Goal: Task Accomplishment & Management: Use online tool/utility

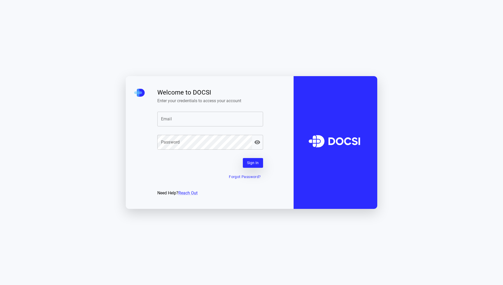
type input "**********"
click at [255, 164] on button "Sign In" at bounding box center [253, 163] width 20 height 10
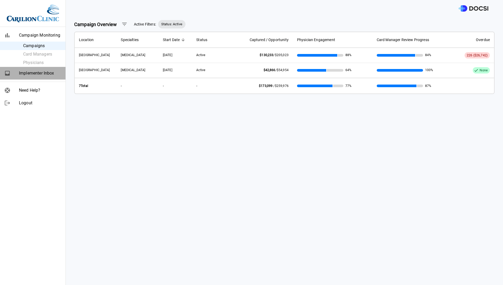
click at [37, 74] on span "Implementer Inbox" at bounding box center [40, 73] width 42 height 6
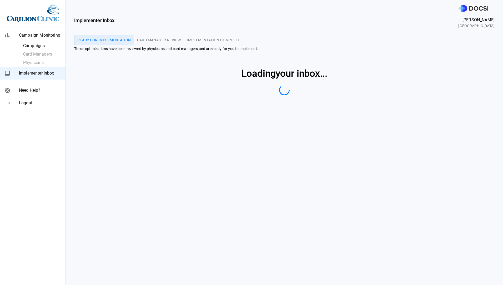
click at [40, 33] on span "Campaign Monitoring" at bounding box center [40, 35] width 42 height 6
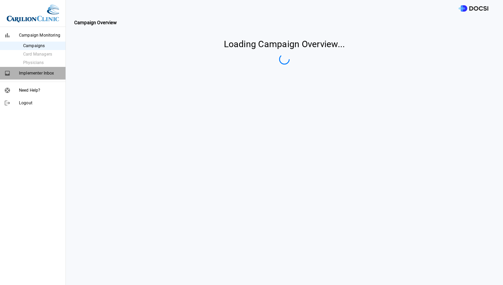
click at [38, 72] on span "Implementer Inbox" at bounding box center [40, 73] width 42 height 6
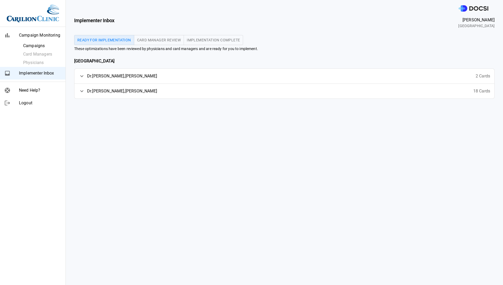
click at [105, 77] on span "[PERSON_NAME]" at bounding box center [122, 76] width 70 height 6
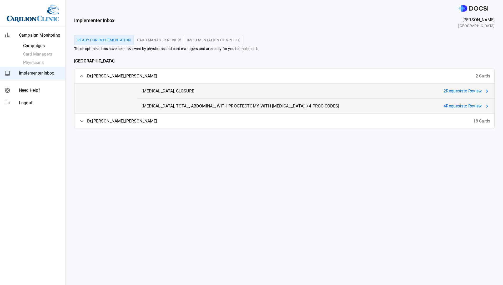
click at [113, 120] on span "Dr. Williams , Sharon" at bounding box center [122, 121] width 70 height 6
